Goal: Information Seeking & Learning: Learn about a topic

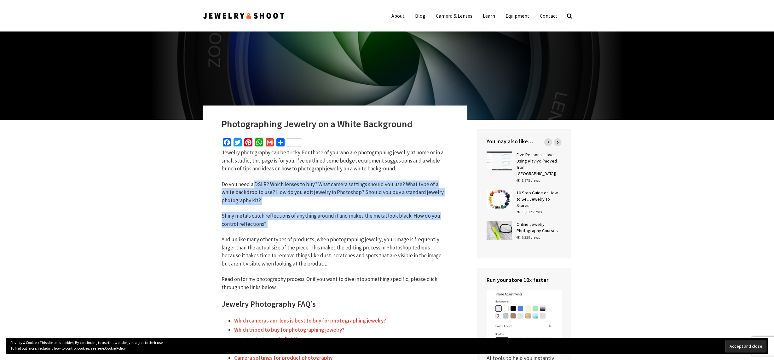
drag, startPoint x: 254, startPoint y: 182, endPoint x: 329, endPoint y: 257, distance: 106.2
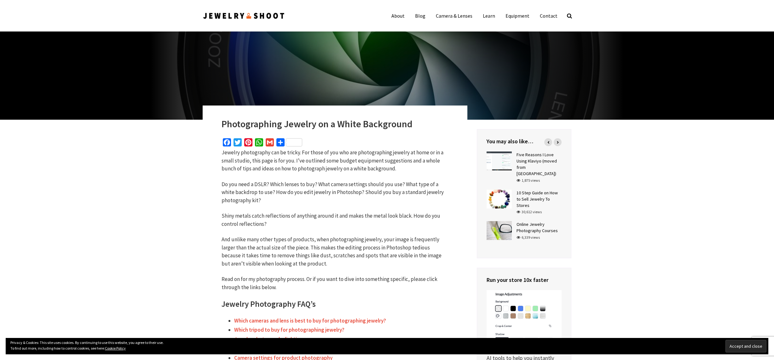
click at [331, 259] on p "And unlike many other types of products, when photographing jewelry, your image…" at bounding box center [334, 252] width 227 height 32
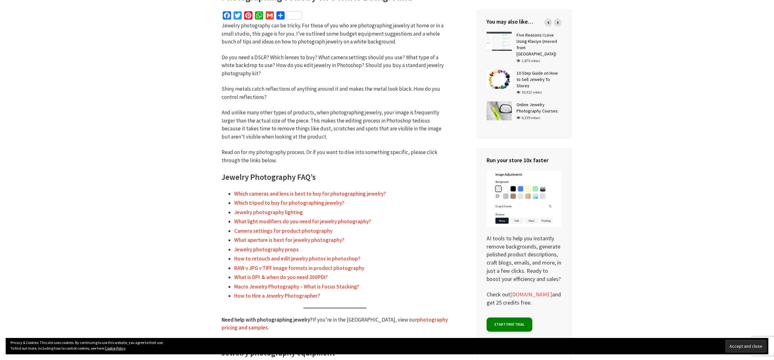
click at [342, 195] on link "Which cameras and lens is best to buy for photographing jewelry?" at bounding box center [310, 193] width 152 height 7
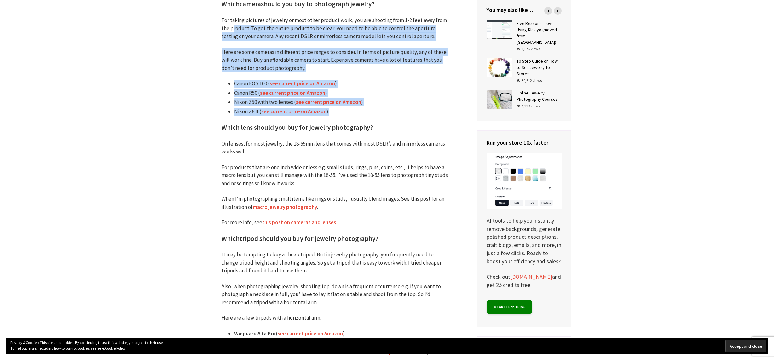
drag, startPoint x: 284, startPoint y: 56, endPoint x: 403, endPoint y: 119, distance: 134.7
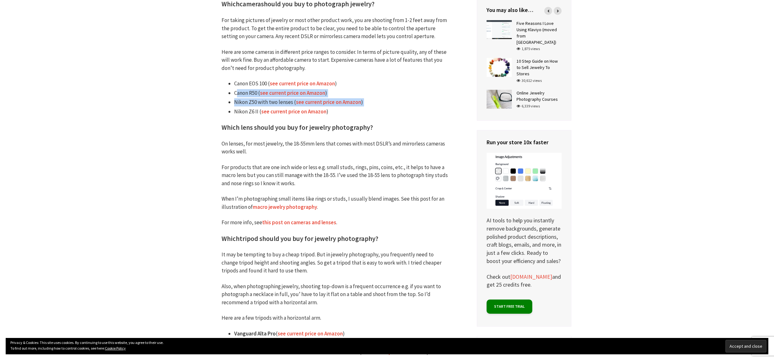
drag, startPoint x: 237, startPoint y: 91, endPoint x: 350, endPoint y: 108, distance: 114.3
click at [348, 107] on ul "Canon EOS 100 ( see current price on Amazon ) Canon R50 ( see current price on …" at bounding box center [334, 98] width 227 height 36
click at [361, 115] on li "Nikon Z6 II ( see current price on Amazon )" at bounding box center [341, 112] width 214 height 8
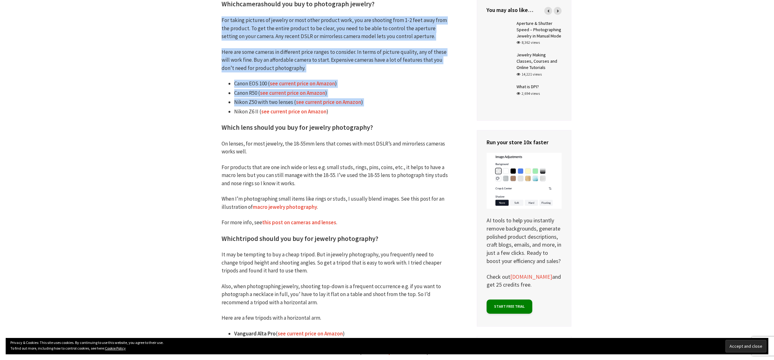
drag, startPoint x: 365, startPoint y: 107, endPoint x: 202, endPoint y: 19, distance: 186.2
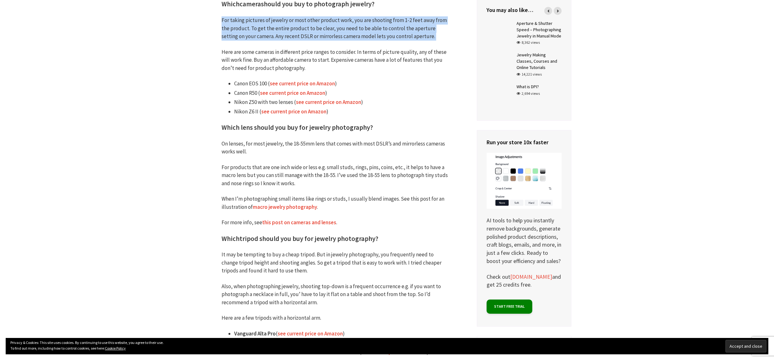
drag, startPoint x: 218, startPoint y: 23, endPoint x: 363, endPoint y: 56, distance: 148.8
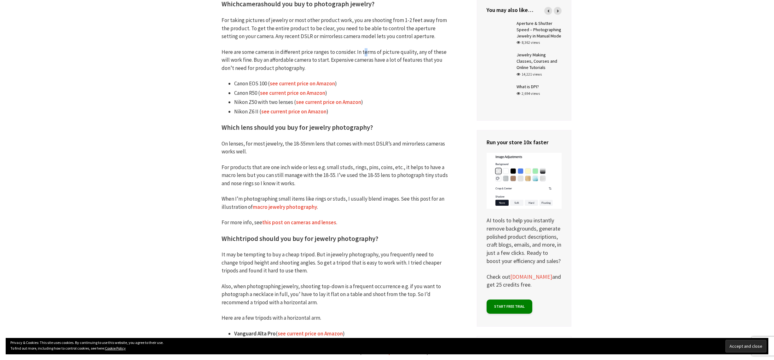
click at [364, 56] on p "Here are some cameras in different price ranges to consider. In terms of pictur…" at bounding box center [334, 60] width 227 height 24
drag, startPoint x: 218, startPoint y: 144, endPoint x: 286, endPoint y: 159, distance: 69.8
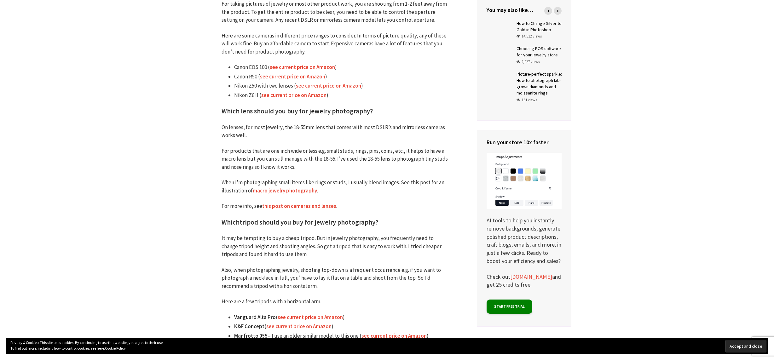
scroll to position [651, 0]
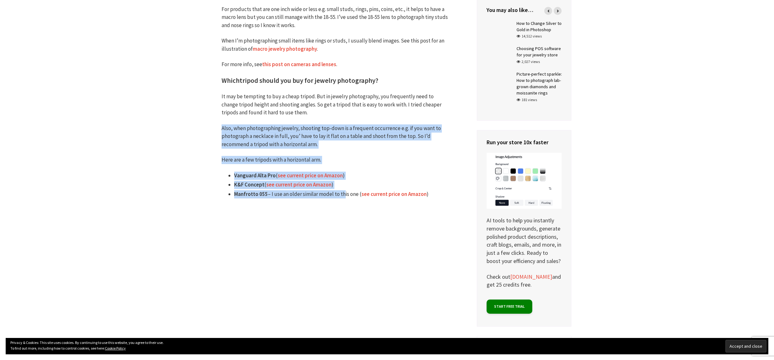
drag, startPoint x: 244, startPoint y: 123, endPoint x: 336, endPoint y: 192, distance: 114.8
click at [327, 193] on li "Manfrotto 055 – I use an older similar model to this one ( see current price on…" at bounding box center [341, 194] width 214 height 8
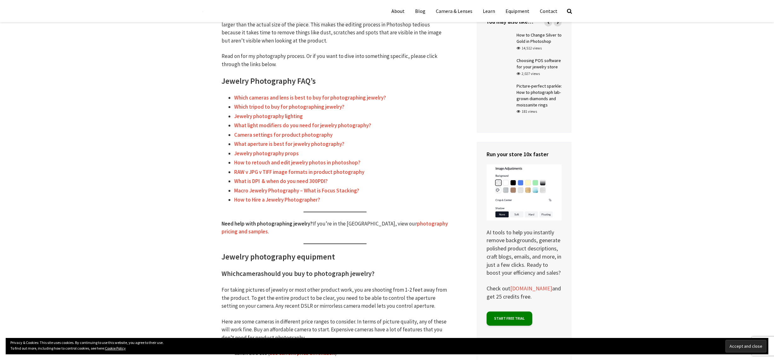
scroll to position [0, 0]
